Goal: Information Seeking & Learning: Learn about a topic

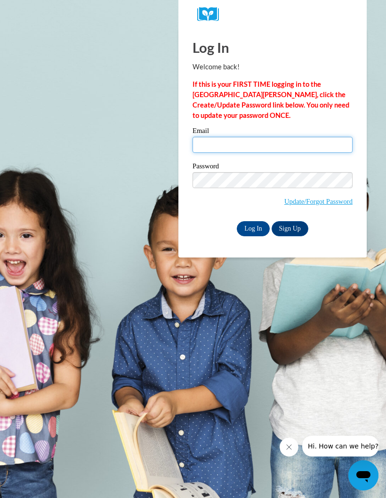
click at [275, 145] on input "Email" at bounding box center [273, 145] width 160 height 16
type input "Shellmack67@gmail.com"
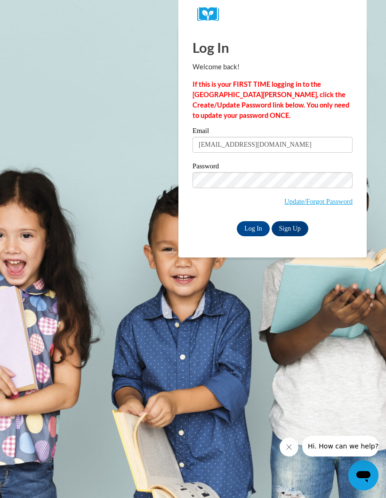
click at [256, 222] on input "Log In" at bounding box center [253, 228] width 33 height 15
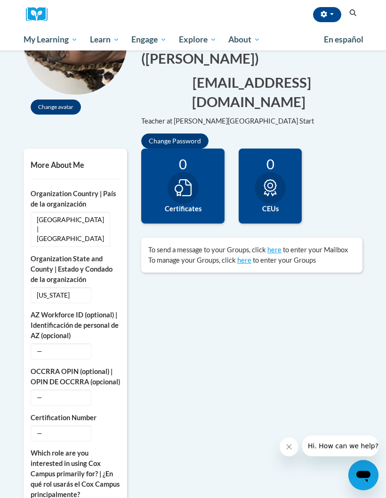
scroll to position [142, 0]
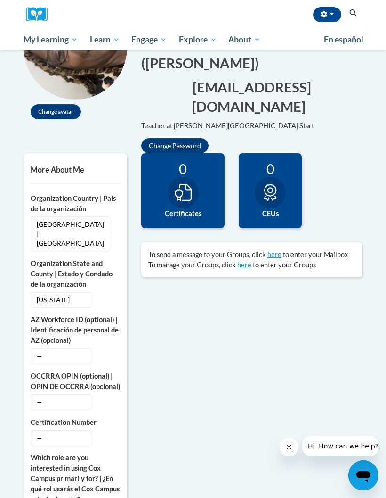
click at [69, 165] on h5 "More About Me" at bounding box center [76, 169] width 90 height 9
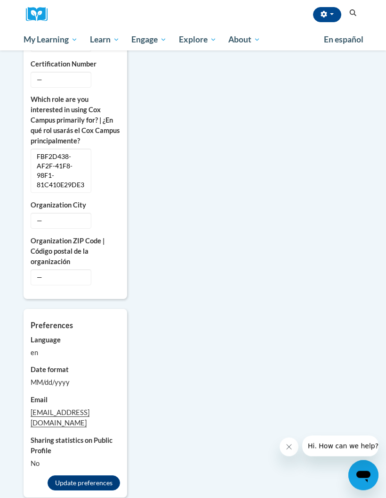
scroll to position [500, 0]
click at [91, 475] on button "Update preferences" at bounding box center [84, 482] width 73 height 15
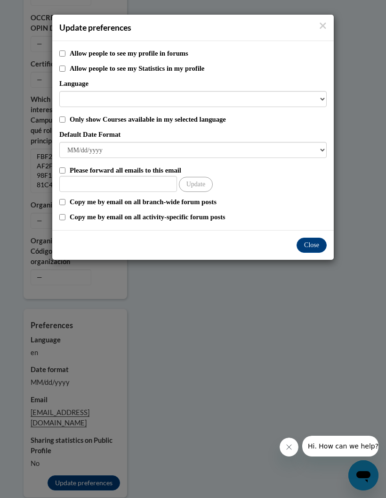
click at [64, 122] on input "Only show Courses available in my selected language" at bounding box center [62, 119] width 6 height 6
checkbox input "true"
click at [322, 146] on select "M/d/yyyy M/d/yy MM/dd/yy MM/dd/yyyy yy/MM/dd yyyy-MM-dd dd-MMM-yyyy dd/MM/yyyy …" at bounding box center [193, 150] width 268 height 16
click at [317, 247] on button "Close" at bounding box center [312, 244] width 30 height 15
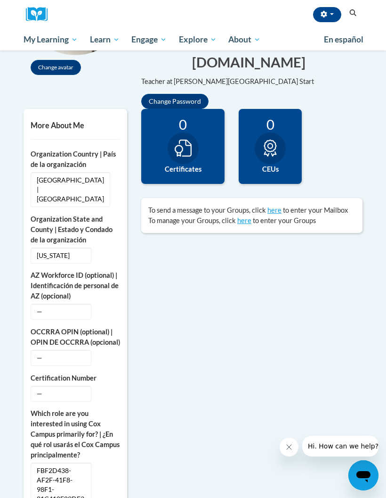
scroll to position [186, 0]
click at [69, 121] on h5 "More About Me" at bounding box center [76, 125] width 90 height 9
click at [66, 121] on h5 "More About Me" at bounding box center [76, 125] width 90 height 9
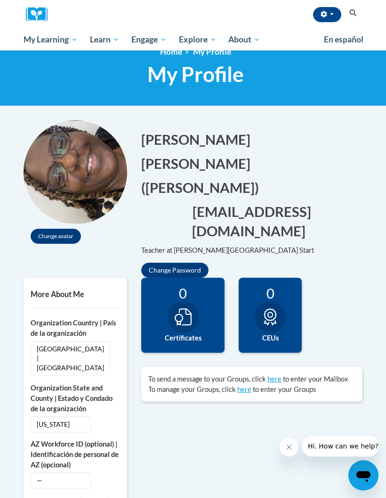
scroll to position [17, 0]
click at [358, 244] on div "Change avatar Sharon Edit Screen Name Sharon Save Williams Edit Screen Name Wil…" at bounding box center [192, 199] width 353 height 157
click at [186, 178] on button "(Sharon Williams) Edit" at bounding box center [203, 187] width 124 height 19
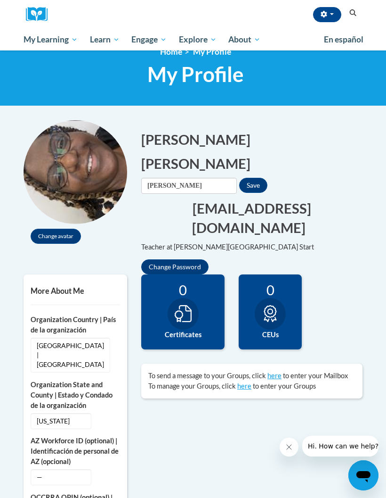
click at [243, 154] on button "Williams Edit" at bounding box center [198, 163] width 115 height 19
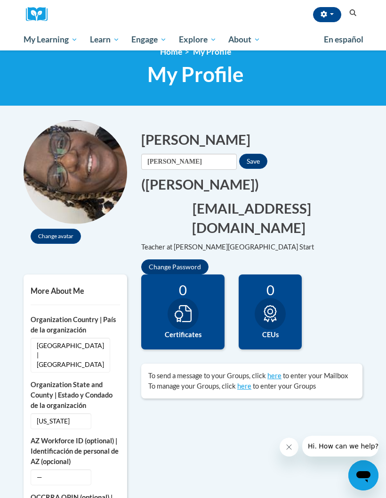
click at [252, 198] on button "shellmack67@gmail.com Edit" at bounding box center [251, 217] width 221 height 39
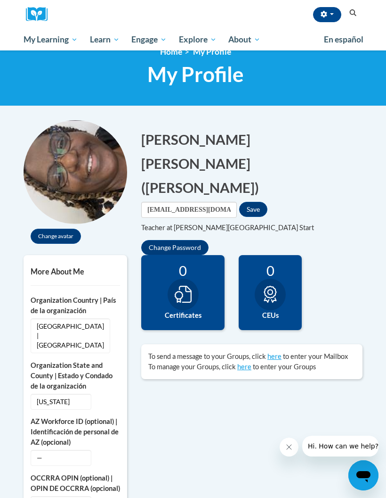
click at [222, 222] on button "Teacher at Bowen East Head Start" at bounding box center [230, 227] width 179 height 10
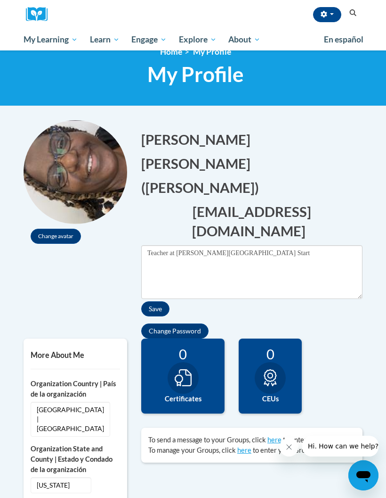
click at [356, 338] on div "0 Completions 0 Certificates 0 CEUs 0 Badges" at bounding box center [252, 383] width 236 height 90
click at [155, 301] on button "Save" at bounding box center [155, 308] width 28 height 15
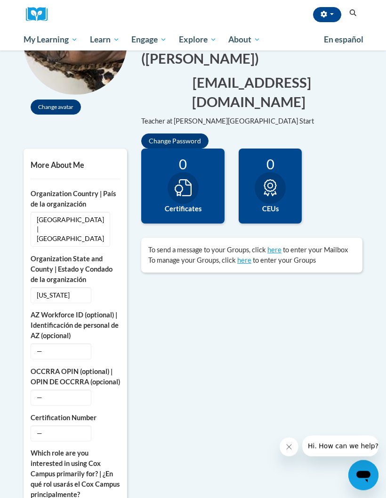
scroll to position [0, 0]
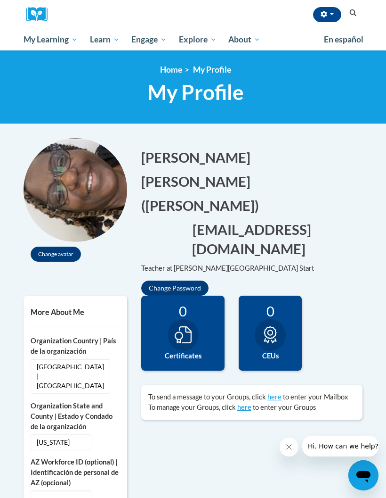
click at [324, 12] on icon "button" at bounding box center [324, 14] width 6 height 7
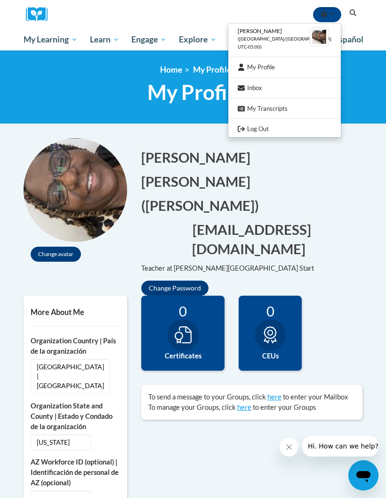
click at [280, 62] on link "My Profile" at bounding box center [285, 67] width 113 height 12
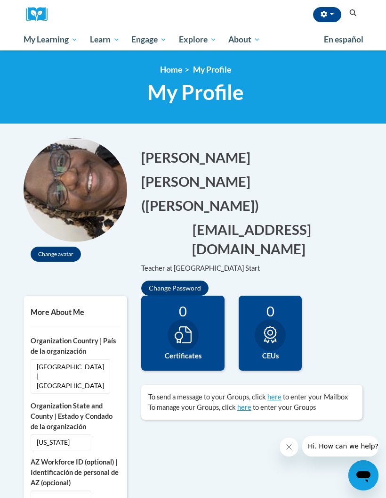
click at [206, 90] on span "My Profile" at bounding box center [195, 92] width 97 height 25
click at [326, 12] on icon "button" at bounding box center [324, 14] width 7 height 7
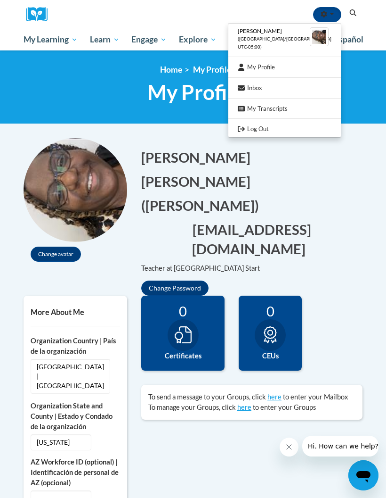
click at [282, 33] on span "[PERSON_NAME]" at bounding box center [260, 30] width 44 height 7
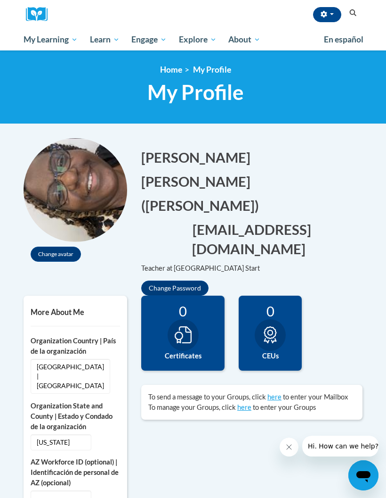
click at [331, 10] on button "button" at bounding box center [327, 14] width 28 height 15
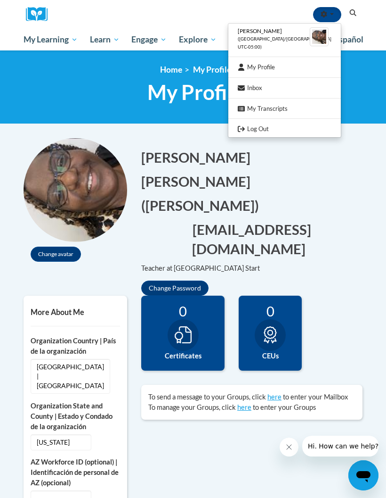
click at [280, 65] on link "My Profile" at bounding box center [285, 67] width 113 height 12
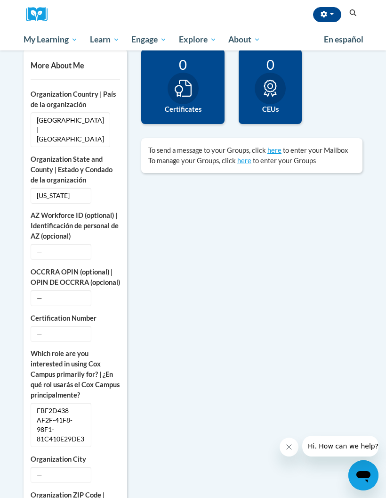
scroll to position [247, 0]
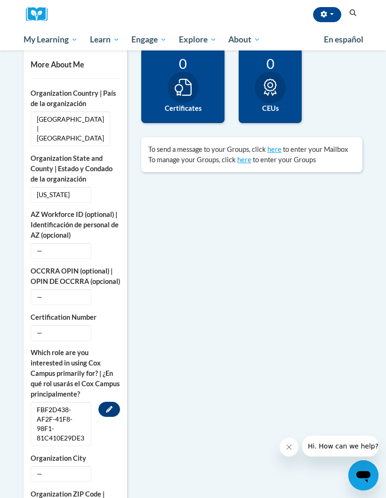
click at [115, 401] on button "Edit" at bounding box center [109, 408] width 22 height 15
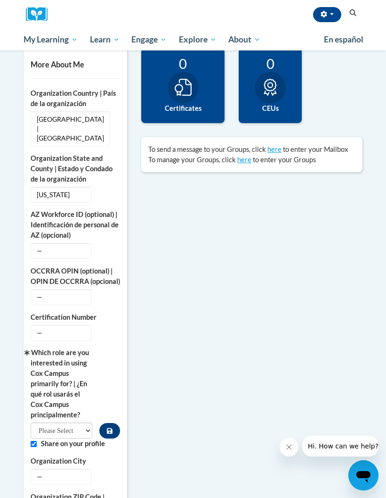
click at [88, 422] on select "Please Select College/University | Colegio/Universidad Community/Nonprofit Part…" at bounding box center [62, 430] width 62 height 16
select select "fbf2d438-af2f-41f8-98f1-81c410e29de3"
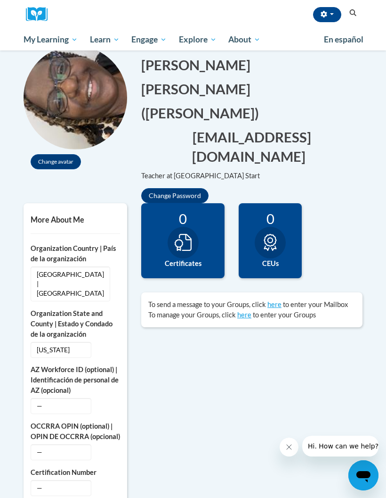
scroll to position [87, 0]
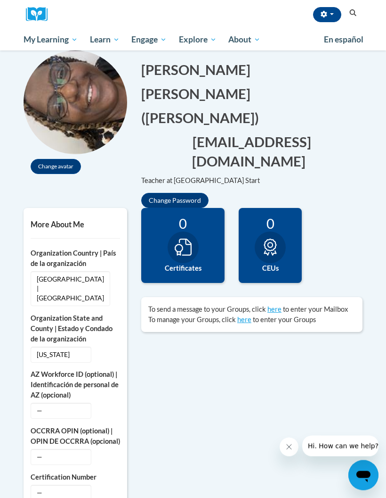
click at [69, 220] on h5 "More About Me" at bounding box center [76, 224] width 90 height 9
click at [120, 271] on button "Edit" at bounding box center [128, 278] width 22 height 15
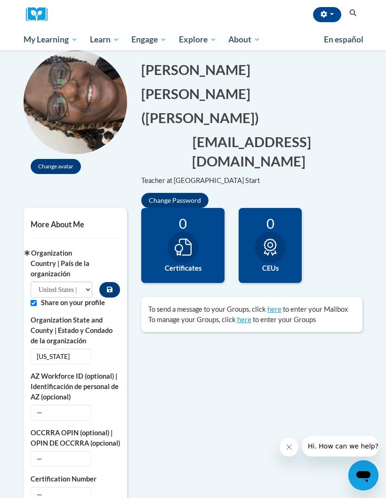
click at [113, 282] on button "Custom profile fields" at bounding box center [109, 290] width 21 height 16
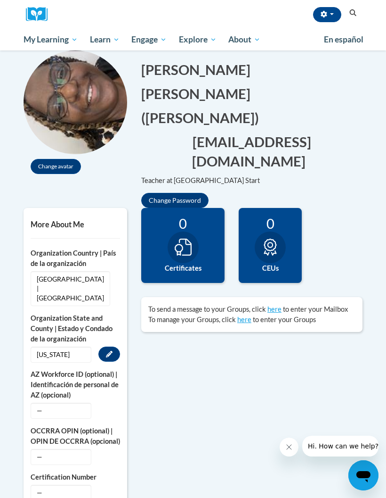
click at [116, 346] on button "Edit" at bounding box center [109, 353] width 22 height 15
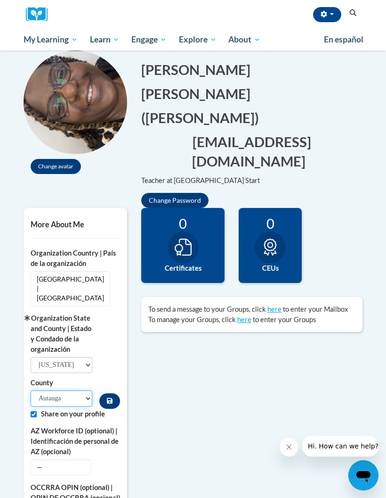
click at [89, 390] on select "Autauga Baldwin Barbour Bibb Blount Bullock Butler Calhoun Chambers Cherokee Ch…" at bounding box center [62, 398] width 62 height 16
select select "Chambers"
click at [85, 390] on select "Autauga Baldwin Barbour Bibb Blount Bullock Butler Calhoun Chambers Cherokee Ch…" at bounding box center [62, 398] width 62 height 16
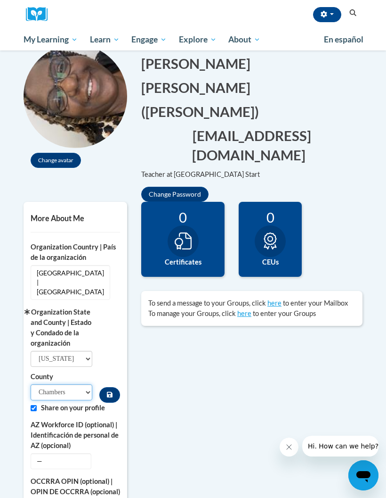
scroll to position [96, 0]
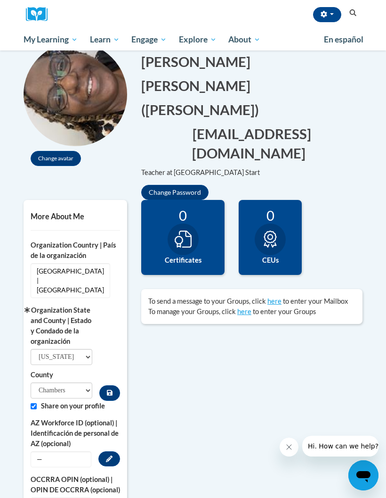
click at [120, 417] on label "AZ Workforce ID (optional) | Identificación de personal de AZ (opcional)" at bounding box center [76, 432] width 90 height 31
click at [116, 385] on button "Custom profile fields" at bounding box center [109, 393] width 21 height 16
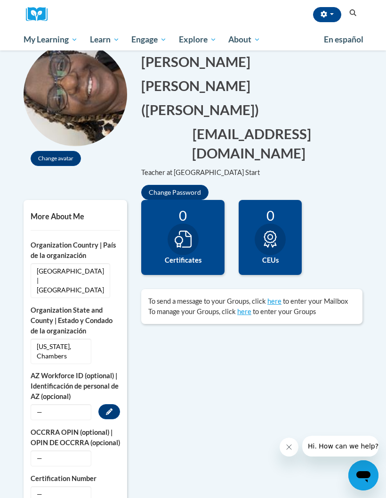
click at [112, 408] on icon "Custom profile fields" at bounding box center [109, 411] width 7 height 7
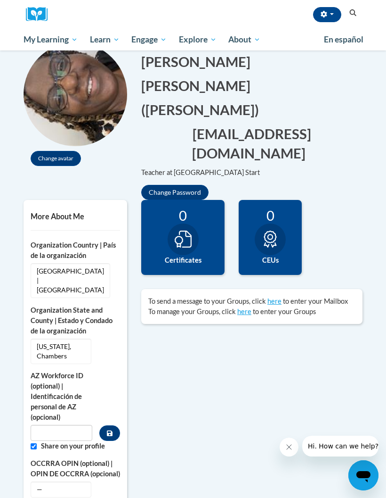
click at [118, 370] on div "AZ Workforce ID (optional) | Identificación de personal de AZ (opcional)" at bounding box center [76, 405] width 90 height 70
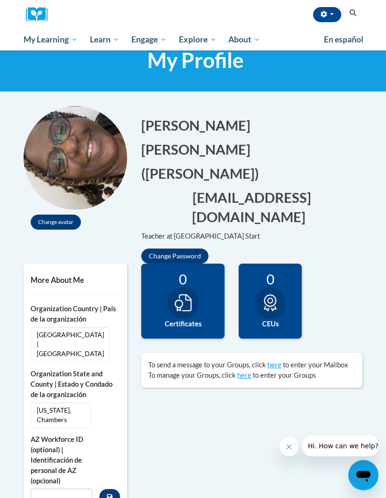
scroll to position [0, 0]
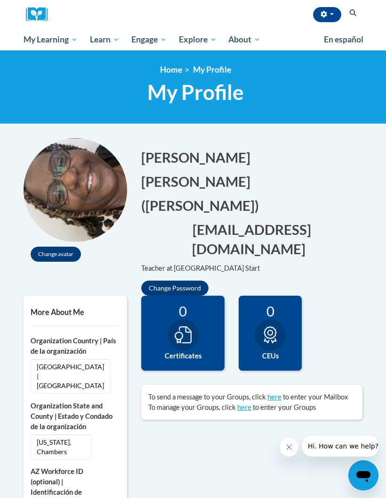
click at [0, 0] on span "Early Care and Learning" at bounding box center [0, 0] width 0 height 0
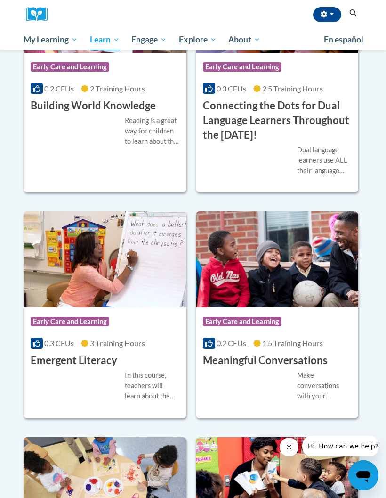
scroll to position [878, 0]
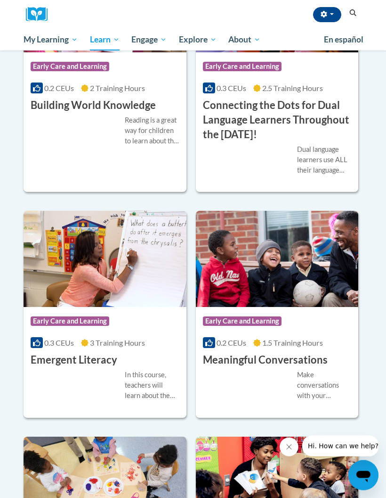
click at [89, 307] on img at bounding box center [105, 259] width 163 height 96
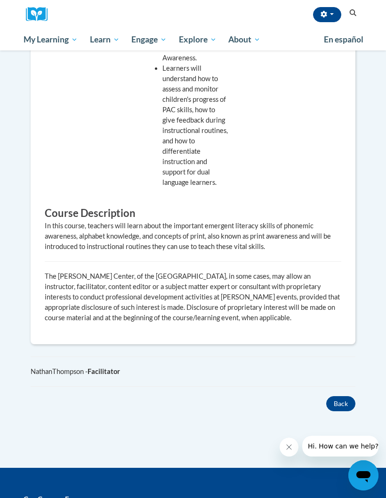
scroll to position [622, 0]
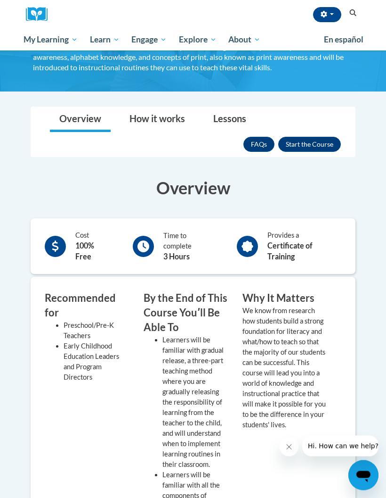
click at [322, 141] on button "Enroll" at bounding box center [309, 144] width 63 height 15
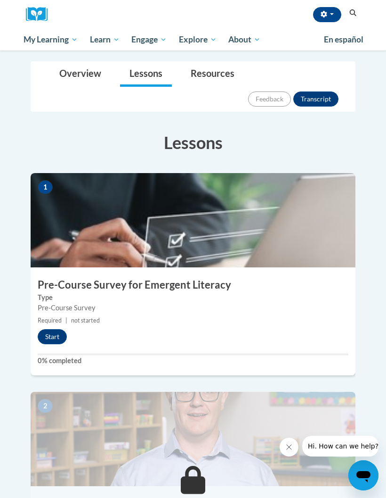
scroll to position [127, 0]
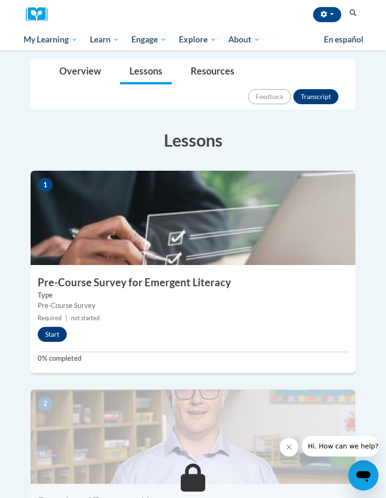
click at [53, 326] on button "Start" at bounding box center [52, 333] width 29 height 15
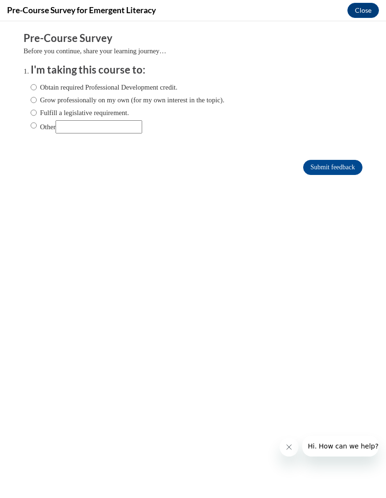
scroll to position [0, 0]
click at [37, 82] on label "Obtain required Professional Development credit." at bounding box center [104, 87] width 147 height 10
click at [37, 82] on input "Obtain required Professional Development credit." at bounding box center [34, 87] width 6 height 10
radio input "true"
click at [338, 169] on input "Submit feedback" at bounding box center [332, 167] width 59 height 15
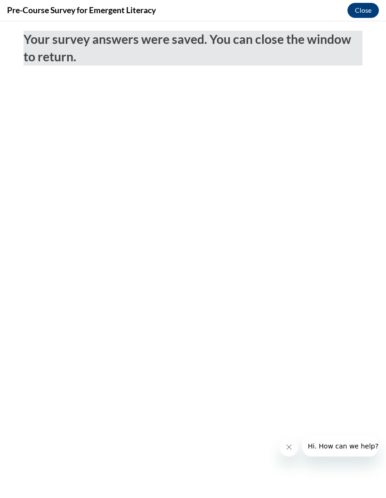
click at [374, 6] on button "Close" at bounding box center [364, 10] width 32 height 15
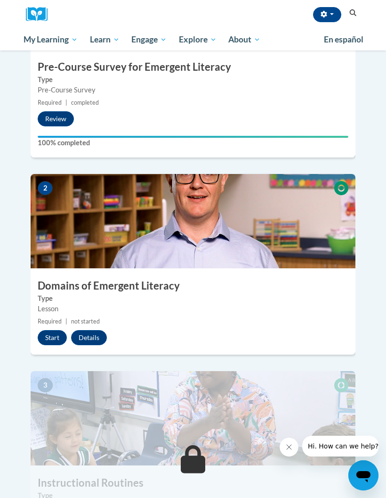
scroll to position [345, 0]
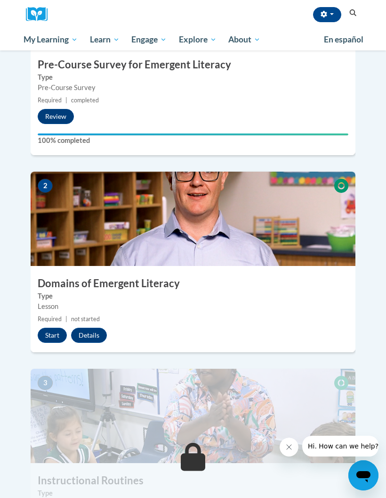
click at [54, 327] on button "Start" at bounding box center [52, 334] width 29 height 15
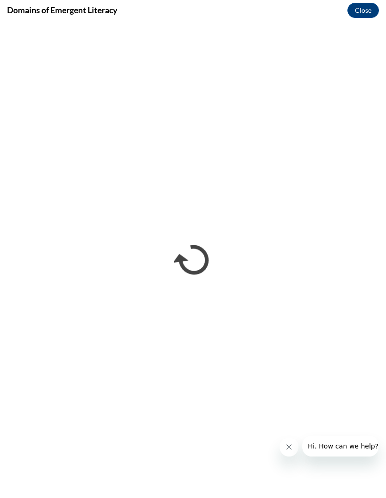
scroll to position [383, 0]
click at [290, 453] on button "Close message from company" at bounding box center [289, 446] width 19 height 19
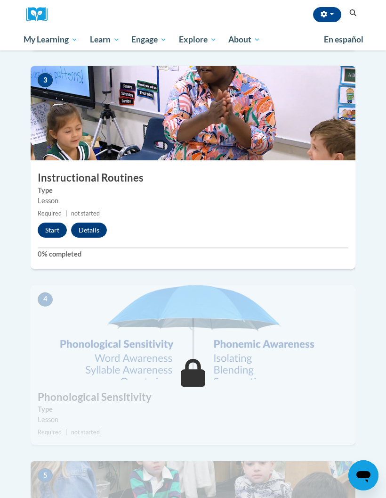
scroll to position [655, 0]
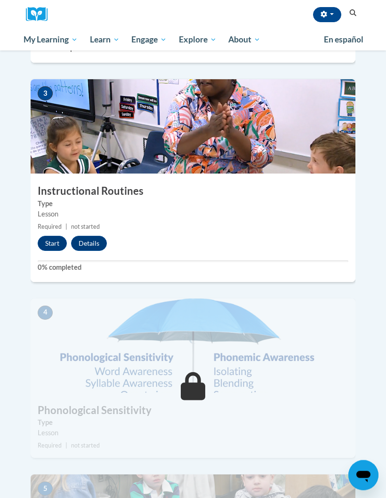
click at [82, 336] on img at bounding box center [193, 346] width 325 height 94
click at [55, 236] on button "Start" at bounding box center [52, 243] width 29 height 15
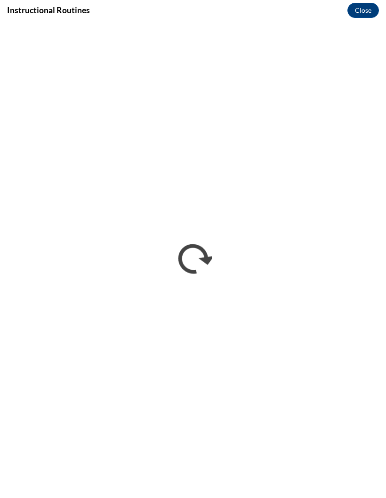
scroll to position [0, 0]
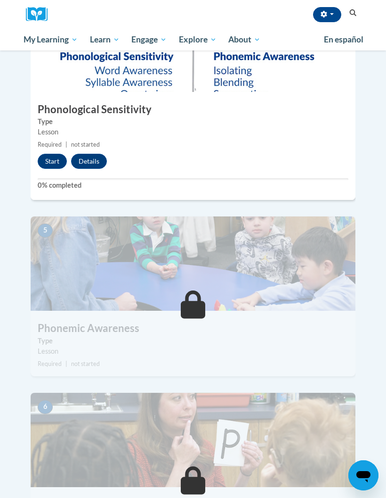
scroll to position [956, 0]
